Goal: Find specific page/section: Find specific page/section

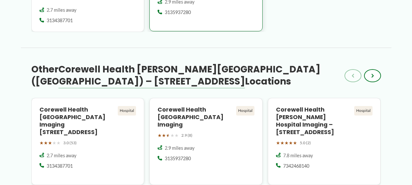
scroll to position [699, 0]
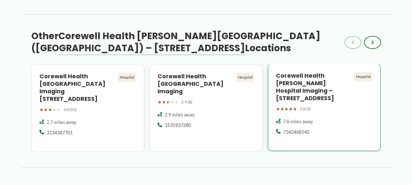
click at [311, 80] on h4 "Corewell Health [PERSON_NAME] Hospital Imaging – [STREET_ADDRESS]" at bounding box center [314, 87] width 76 height 30
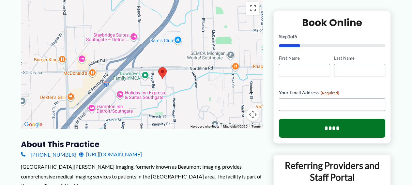
scroll to position [106, 0]
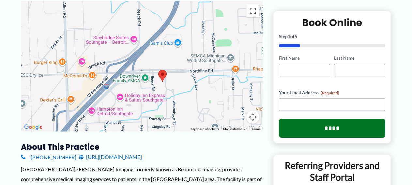
drag, startPoint x: 163, startPoint y: 76, endPoint x: 184, endPoint y: -3, distance: 81.4
click at [184, 1] on div at bounding box center [142, 66] width 242 height 131
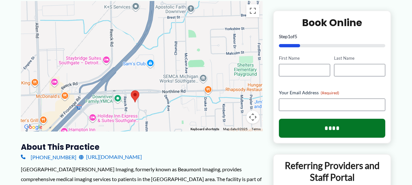
drag, startPoint x: 253, startPoint y: 70, endPoint x: 224, endPoint y: 90, distance: 35.6
click at [224, 90] on div at bounding box center [142, 66] width 242 height 131
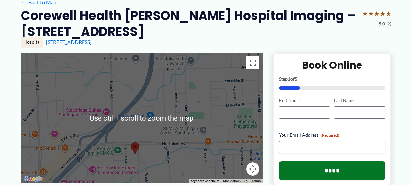
scroll to position [42, 0]
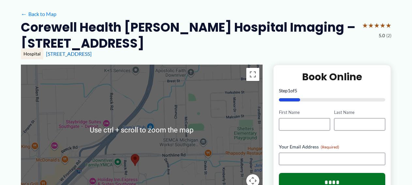
click at [173, 153] on div at bounding box center [142, 130] width 242 height 131
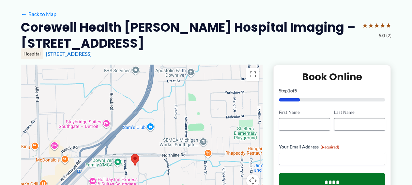
click at [200, 100] on div at bounding box center [142, 130] width 242 height 131
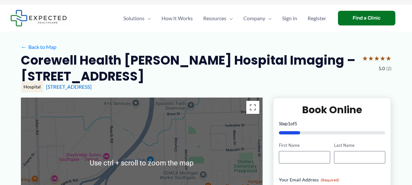
scroll to position [9, 0]
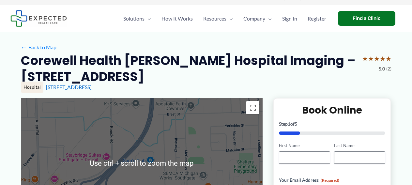
click at [180, 121] on div at bounding box center [142, 163] width 242 height 131
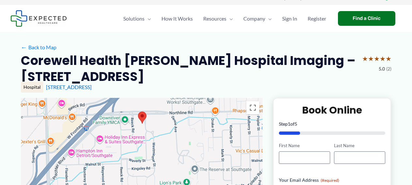
drag, startPoint x: 168, startPoint y: 145, endPoint x: 176, endPoint y: 67, distance: 77.8
click at [176, 98] on div "Use ctrl + scroll to zoom the map" at bounding box center [142, 163] width 242 height 131
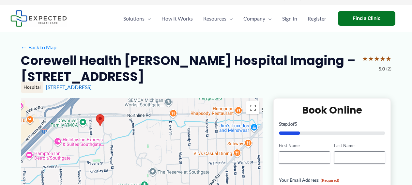
drag, startPoint x: 223, startPoint y: 159, endPoint x: 180, endPoint y: 161, distance: 43.5
click at [180, 161] on div at bounding box center [142, 163] width 242 height 131
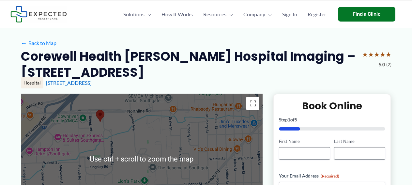
scroll to position [0, 0]
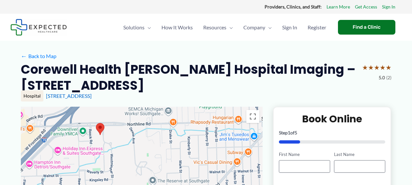
click at [316, 85] on h2 "Corewell Health [PERSON_NAME] Hospital Imaging – [STREET_ADDRESS]" at bounding box center [189, 77] width 336 height 32
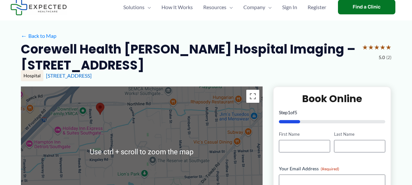
scroll to position [33, 0]
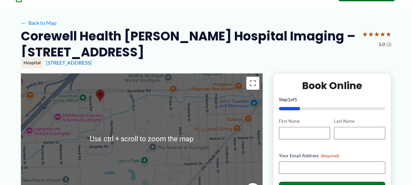
click at [94, 138] on div at bounding box center [142, 138] width 242 height 131
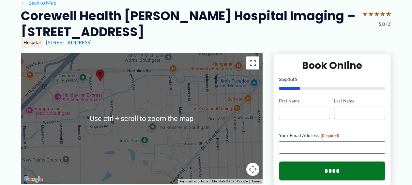
scroll to position [67, 0]
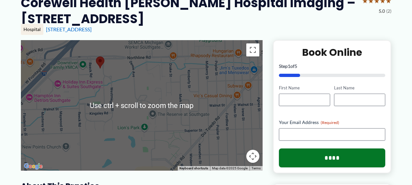
click at [109, 150] on div at bounding box center [142, 105] width 242 height 131
click at [63, 138] on div at bounding box center [142, 105] width 242 height 131
